Goal: Task Accomplishment & Management: Manage account settings

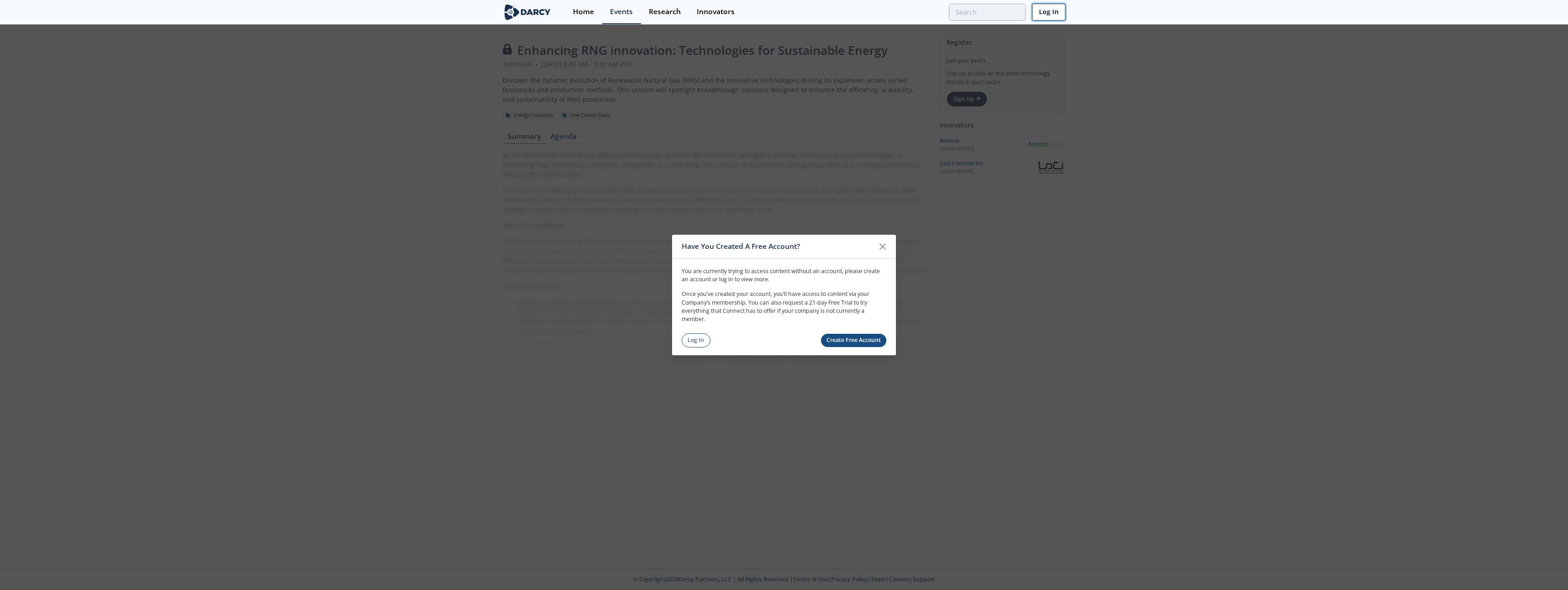
click at [1045, 15] on link "Log In" at bounding box center [1049, 12] width 33 height 17
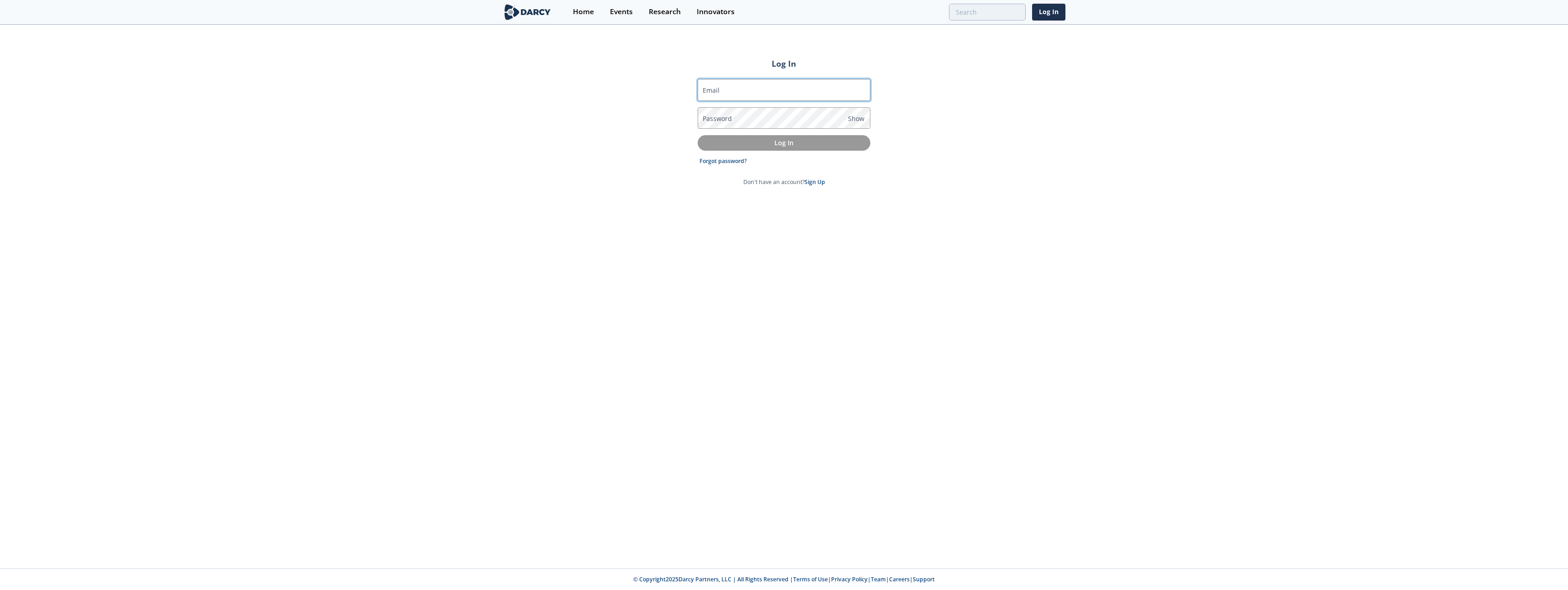
type input "i"
type input "[EMAIL_ADDRESS][DOMAIN_NAME]"
click at [785, 140] on p "Log In" at bounding box center [784, 143] width 160 height 10
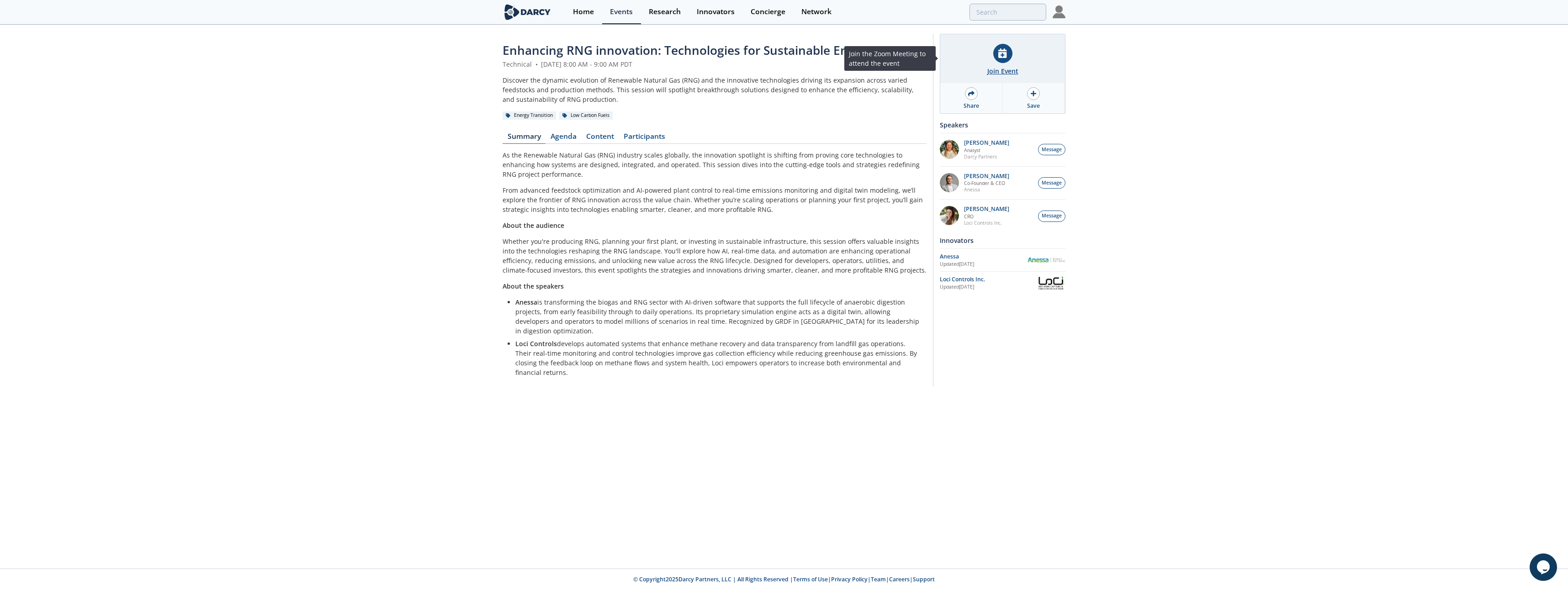
click at [1001, 61] on div at bounding box center [1003, 54] width 19 height 19
